Goal: Information Seeking & Learning: Learn about a topic

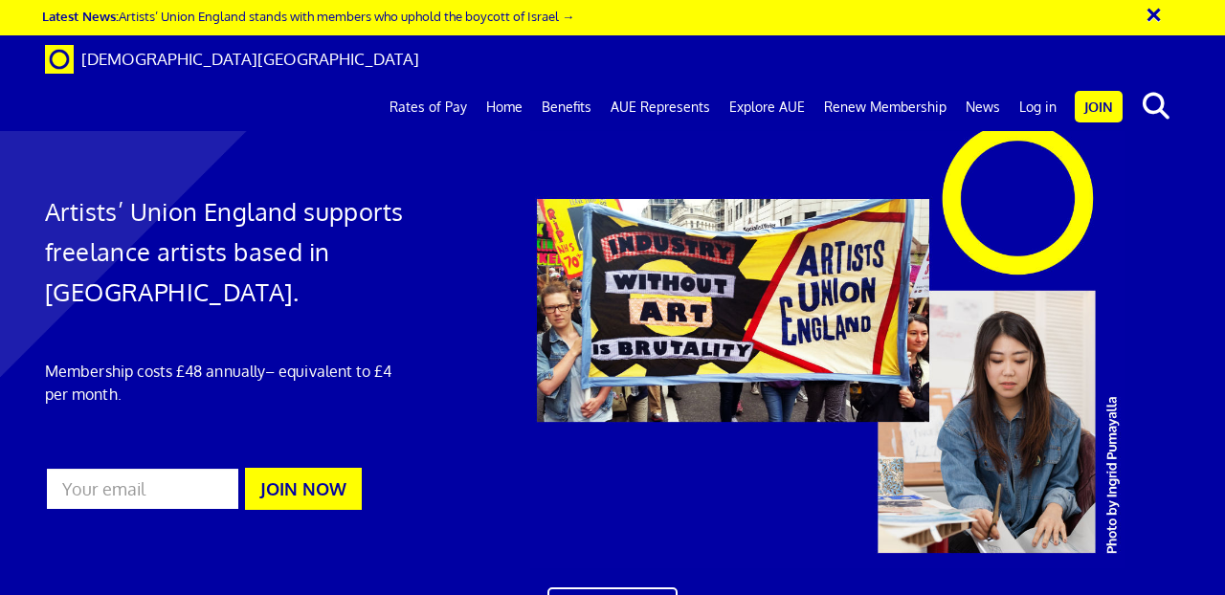
scroll to position [0, 4]
click at [586, 83] on link "Benefits" at bounding box center [566, 107] width 69 height 48
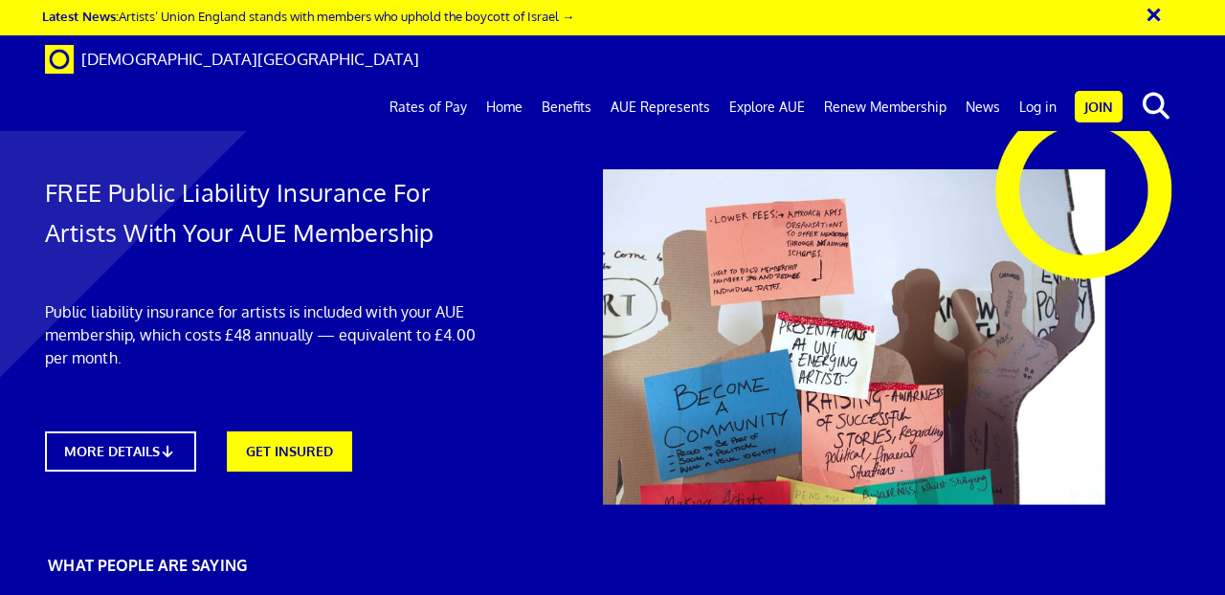
scroll to position [0, 19]
click at [578, 83] on link "Benefits" at bounding box center [566, 107] width 69 height 48
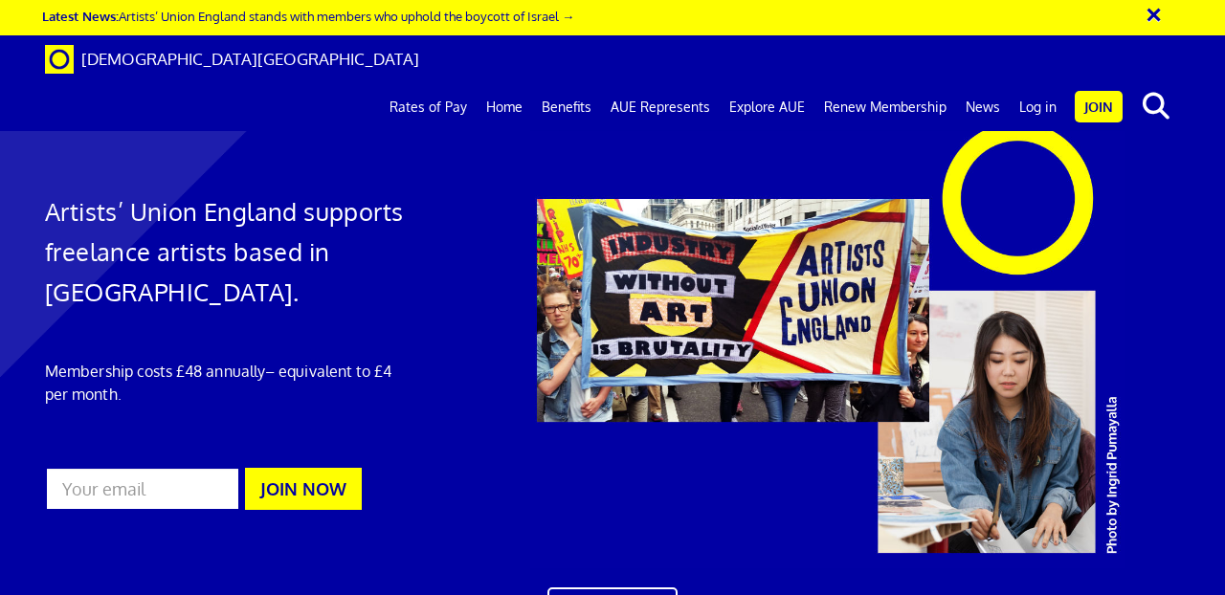
scroll to position [1043, 0]
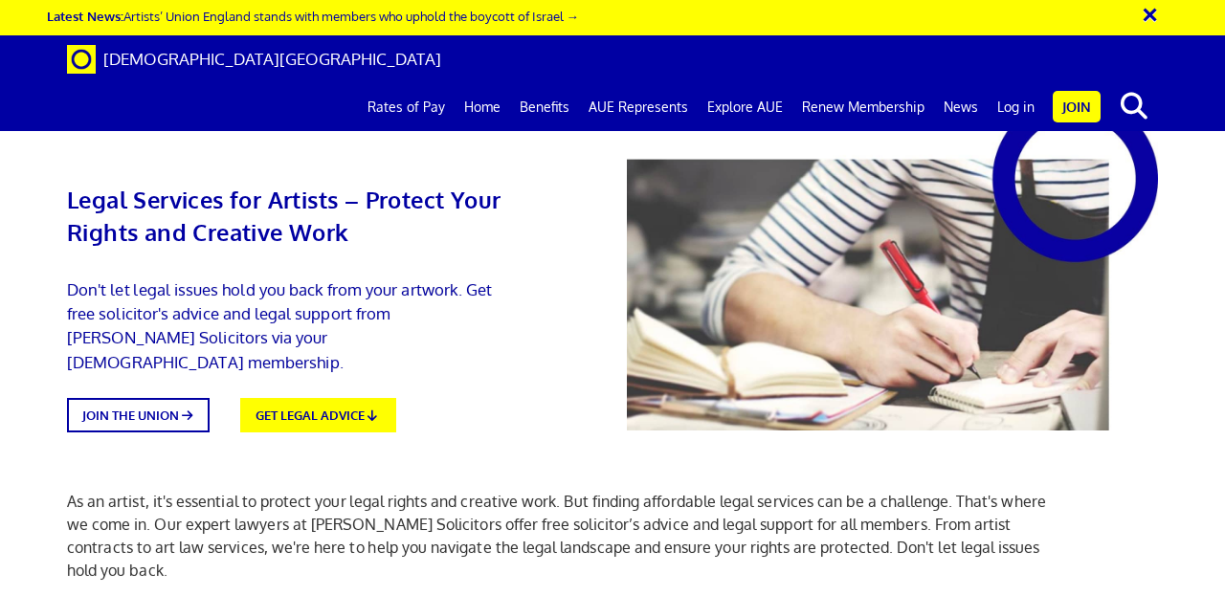
scroll to position [2304, 0]
click at [1003, 83] on link "Log in" at bounding box center [1016, 107] width 56 height 48
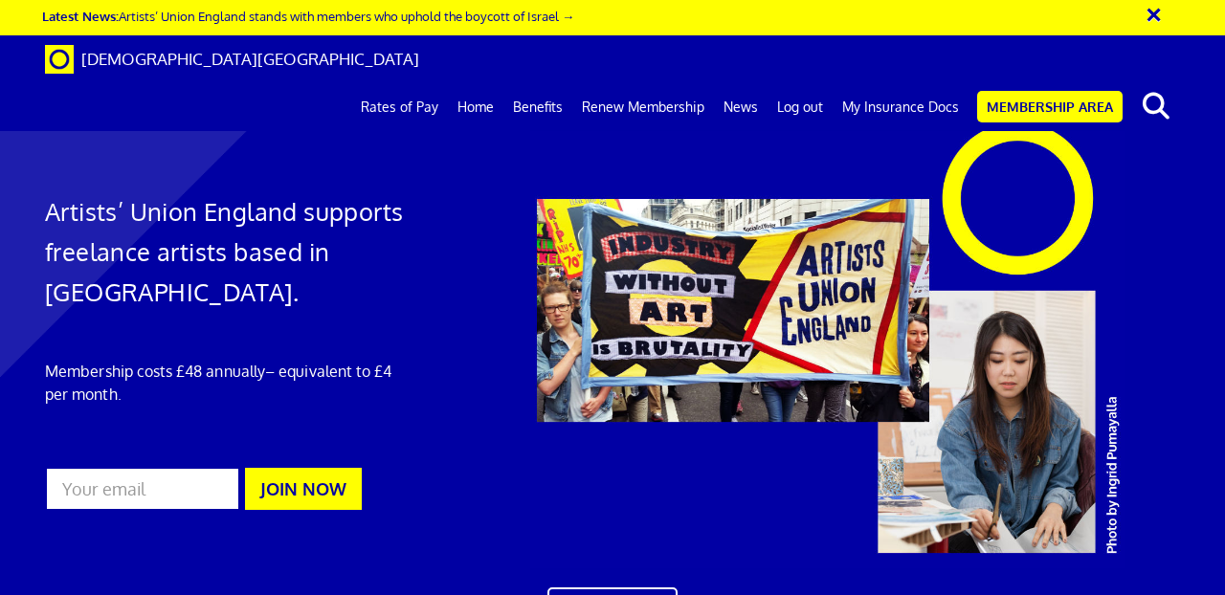
scroll to position [0, 4]
click at [1152, 16] on button "×" at bounding box center [1167, 12] width 48 height 32
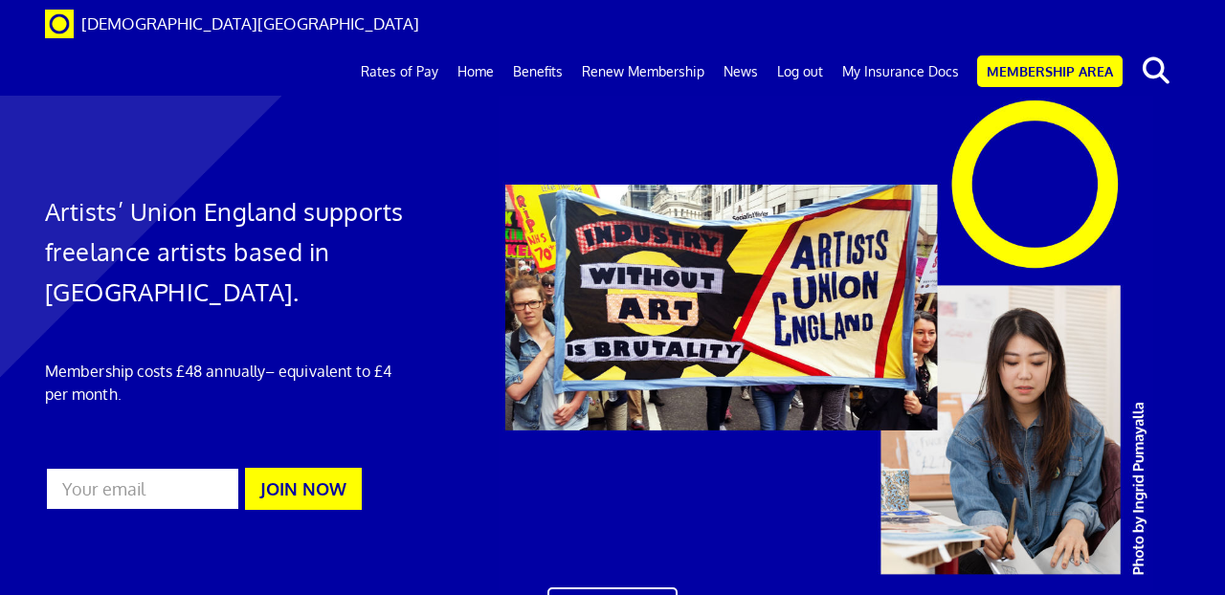
scroll to position [639, 0]
